Goal: Find specific page/section: Find specific page/section

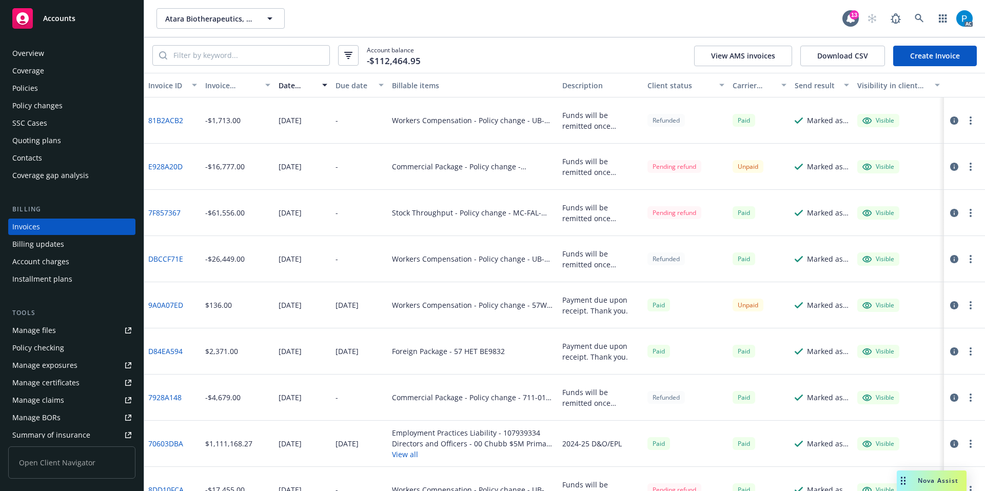
click at [80, 18] on div "Accounts" at bounding box center [71, 18] width 119 height 21
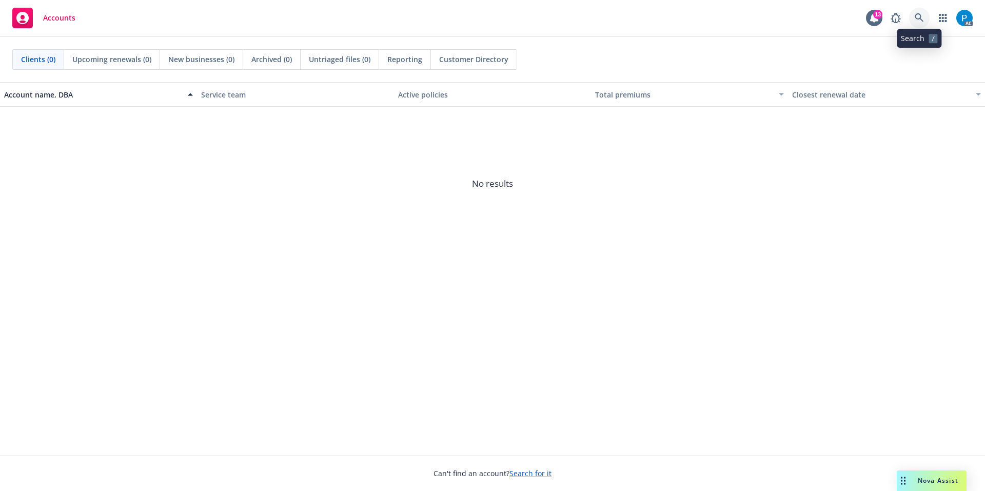
click at [918, 16] on icon at bounding box center [919, 17] width 9 height 9
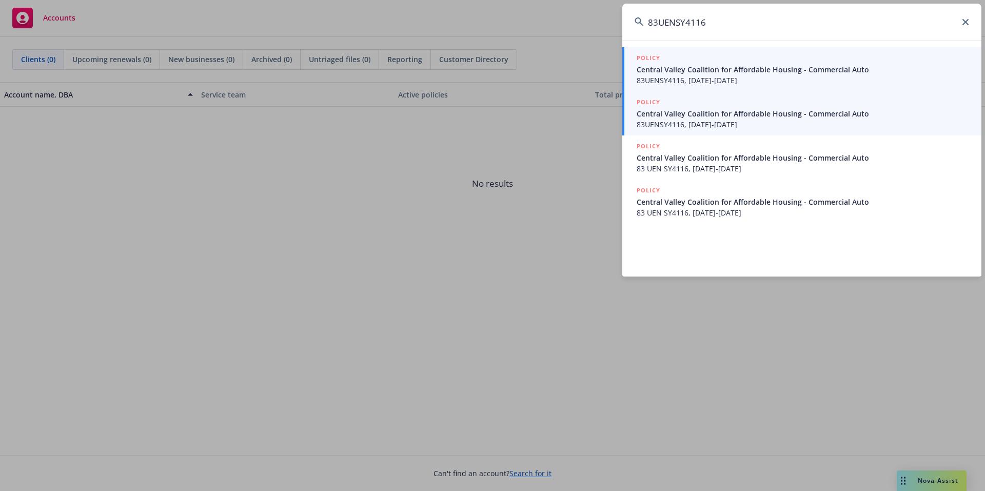
type input "83UENSY4116"
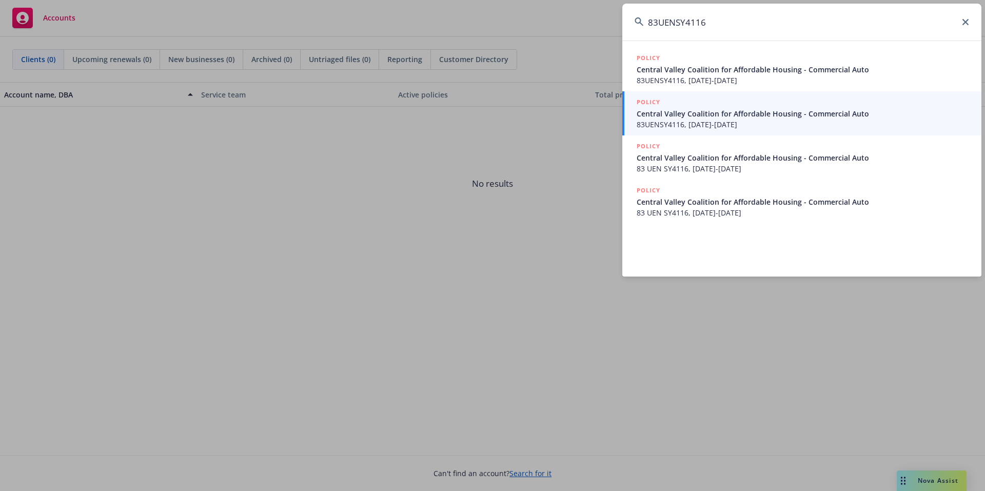
click at [704, 113] on span "Central Valley Coalition for Affordable Housing - Commercial Auto" at bounding box center [803, 113] width 333 height 11
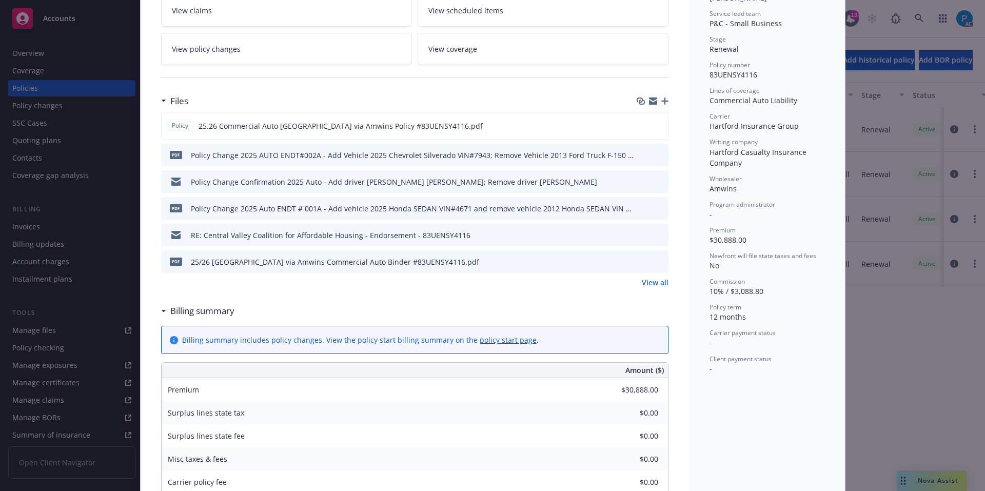
scroll to position [205, 0]
